Goal: Task Accomplishment & Management: Complete application form

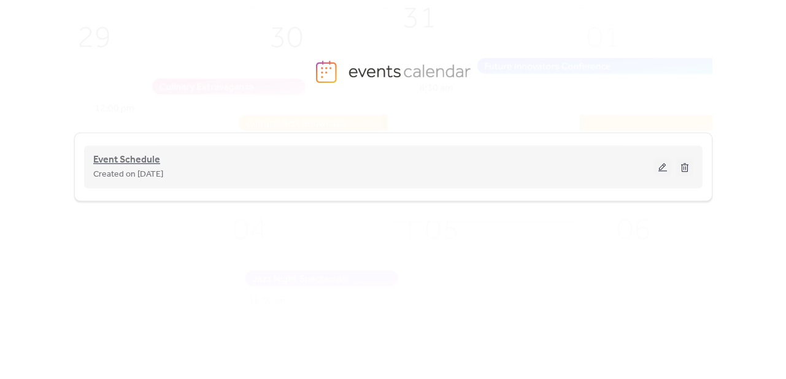
click at [135, 159] on span "Event Schedule" at bounding box center [126, 160] width 67 height 15
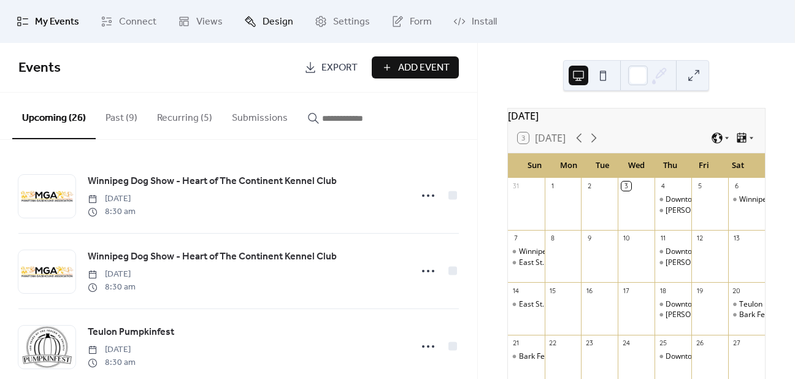
click at [265, 20] on span "Design" at bounding box center [278, 22] width 31 height 15
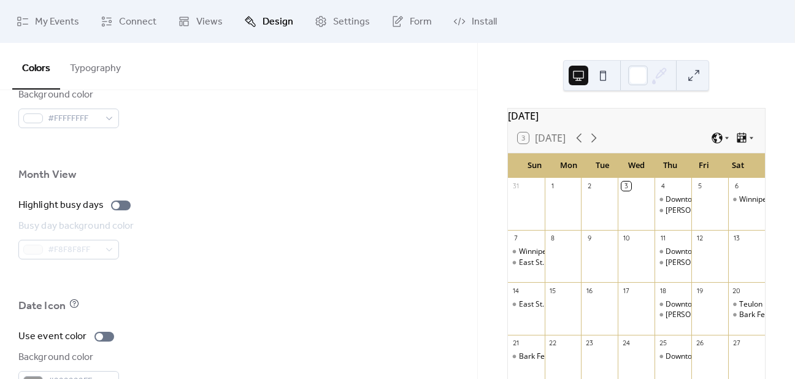
scroll to position [900, 0]
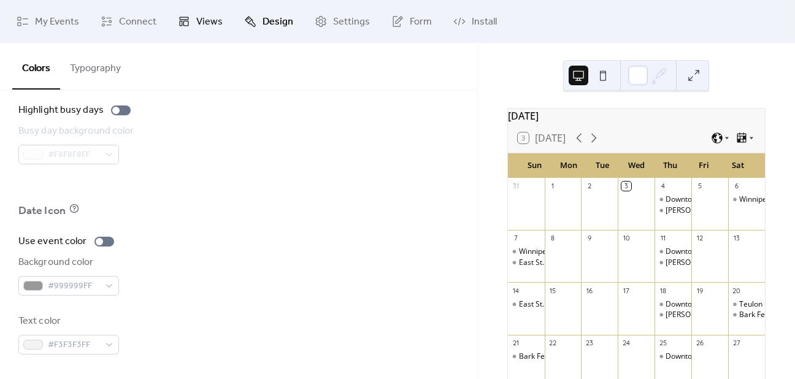
click at [206, 20] on span "Views" at bounding box center [209, 22] width 26 height 15
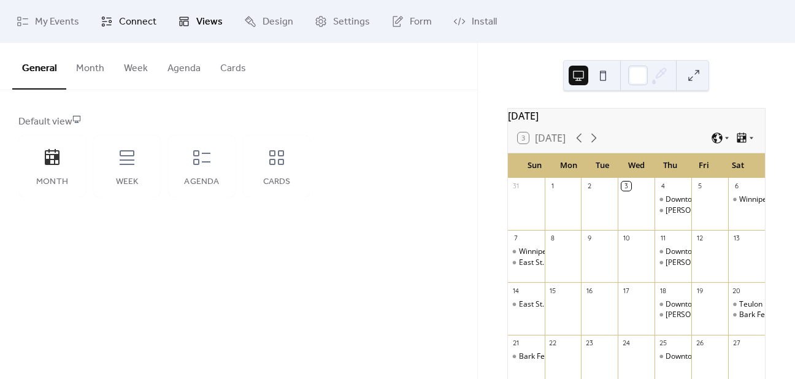
click at [129, 10] on link "Connect" at bounding box center [128, 21] width 74 height 33
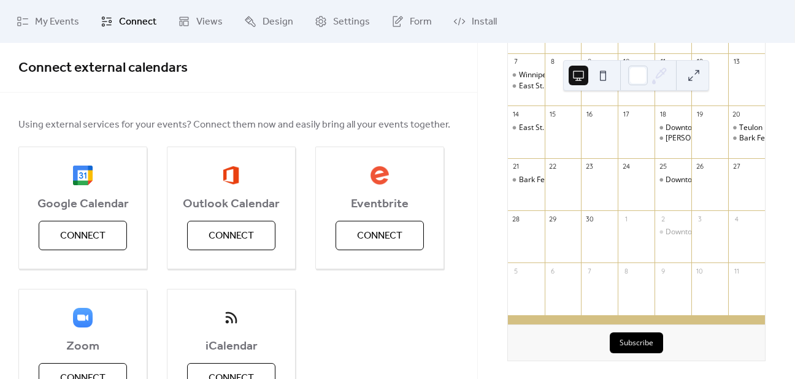
scroll to position [185, 0]
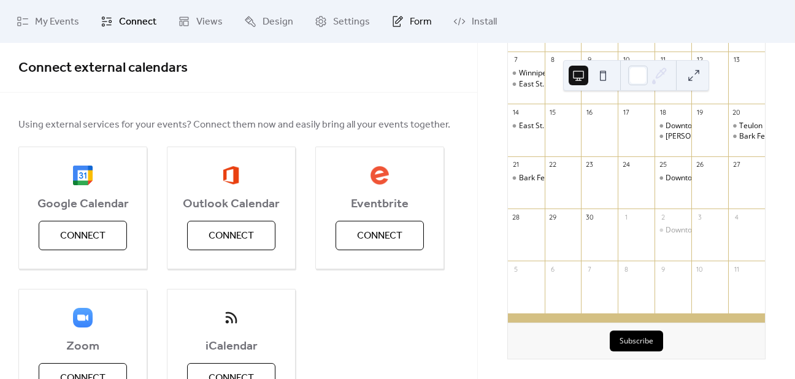
click at [415, 18] on span "Form" at bounding box center [421, 22] width 22 height 15
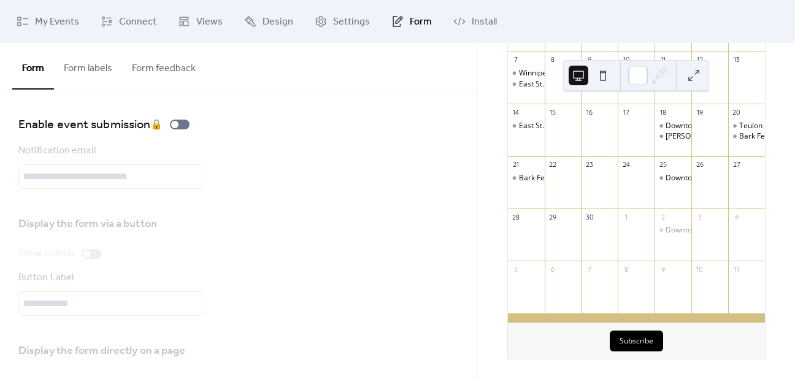
click at [97, 64] on button "Form labels" at bounding box center [88, 65] width 68 height 45
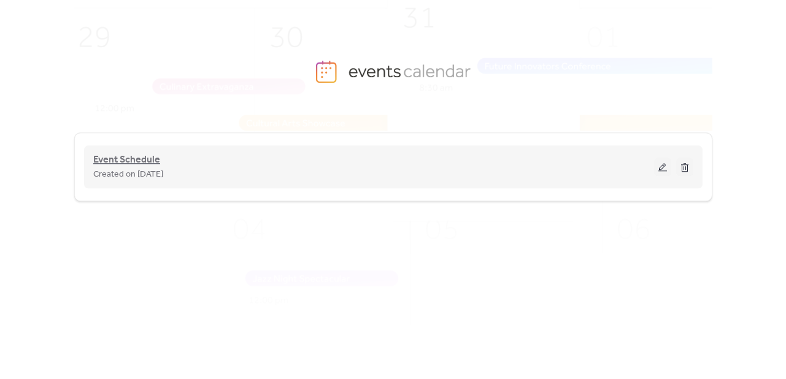
click at [133, 160] on span "Event Schedule" at bounding box center [126, 160] width 67 height 15
